Goal: Information Seeking & Learning: Learn about a topic

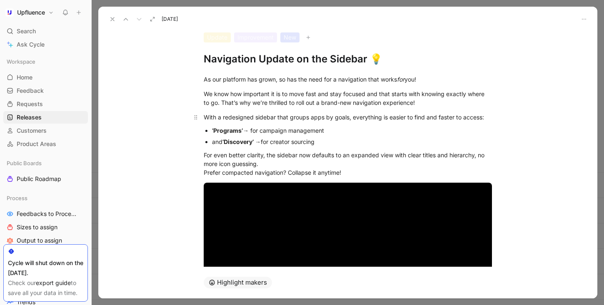
scroll to position [30, 0]
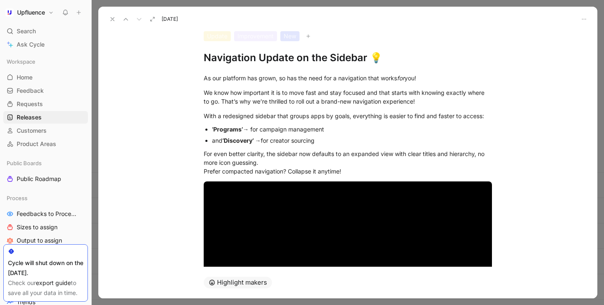
click at [212, 128] on strong "‘Programs’" at bounding box center [227, 129] width 31 height 7
click at [239, 127] on strong "Programs’" at bounding box center [227, 129] width 30 height 7
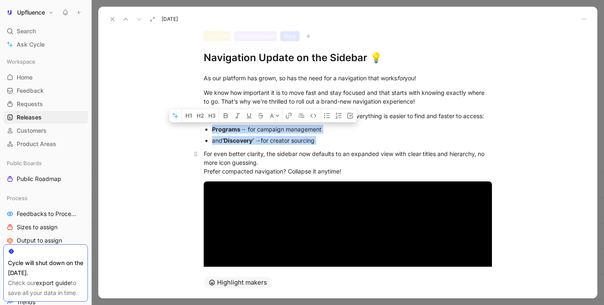
drag, startPoint x: 205, startPoint y: 127, endPoint x: 332, endPoint y: 148, distance: 128.7
click at [329, 142] on div "and ‘Discovery’ → for creator sourcing" at bounding box center [352, 140] width 280 height 9
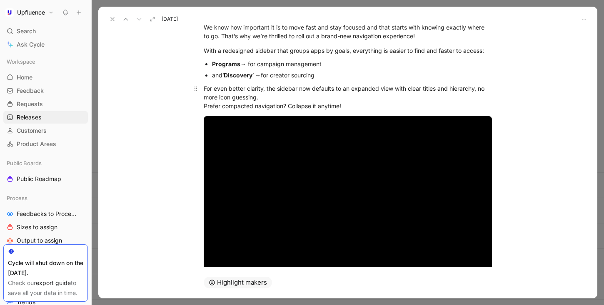
scroll to position [77, 0]
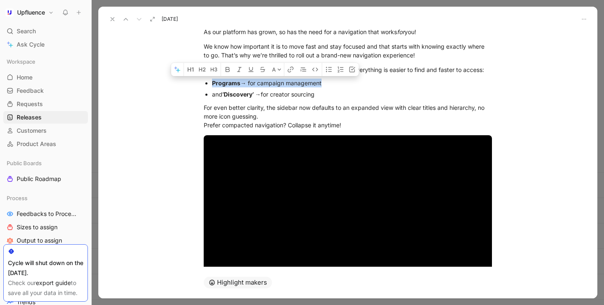
drag, startPoint x: 199, startPoint y: 79, endPoint x: 332, endPoint y: 79, distance: 133.2
click at [332, 79] on ul "Programs → for campaign management and ‘Discovery’ → for creator sourcing" at bounding box center [348, 88] width 320 height 22
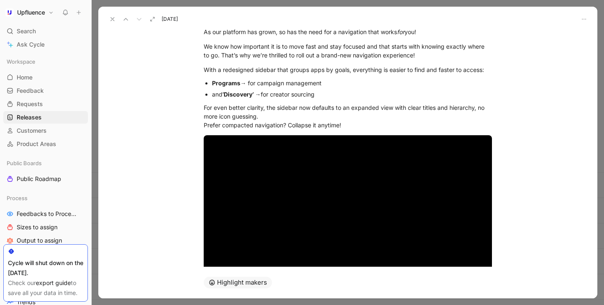
click at [328, 89] on p "and ‘Discovery’ → for creator sourcing" at bounding box center [352, 94] width 280 height 11
drag, startPoint x: 196, startPoint y: 98, endPoint x: 340, endPoint y: 98, distance: 143.6
click at [340, 98] on ul "Programs → for campaign management and ‘Discovery’ → for creator sourcing" at bounding box center [348, 88] width 320 height 22
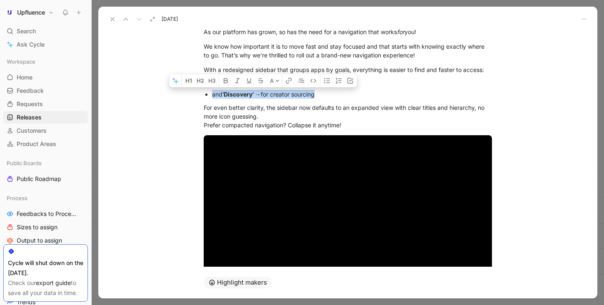
click at [340, 98] on div "and ‘Discovery’ → for creator sourcing" at bounding box center [352, 94] width 280 height 9
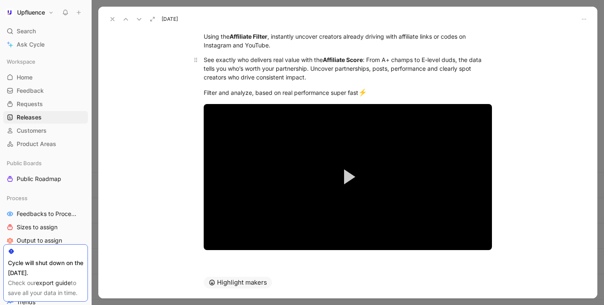
scroll to position [110, 0]
click at [349, 168] on button "Play Video" at bounding box center [347, 176] width 37 height 37
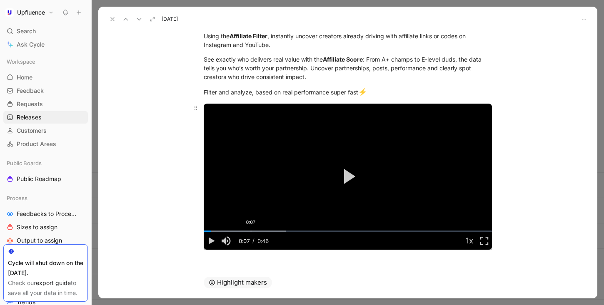
click at [248, 232] on div "Loaded : 28.54% 0:07 0:01" at bounding box center [348, 231] width 288 height 1
click at [263, 232] on div "Loaded : 41.48% 0:10 0:08" at bounding box center [348, 231] width 288 height 1
click at [283, 232] on div "Loaded : 86.69% 0:13 0:13" at bounding box center [348, 231] width 288 height 1
click at [209, 241] on span "Video Player" at bounding box center [211, 241] width 15 height 0
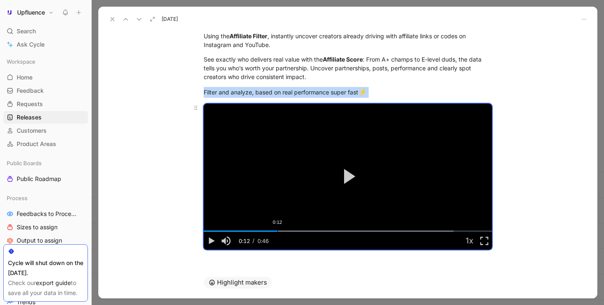
drag, startPoint x: 261, startPoint y: 230, endPoint x: 274, endPoint y: 230, distance: 13.3
click at [275, 231] on div "Loaded : 86.69% 0:12 0:12" at bounding box center [348, 231] width 288 height 1
click at [112, 18] on icon at bounding box center [112, 19] width 7 height 7
